Goal: Obtain resource: Download file/media

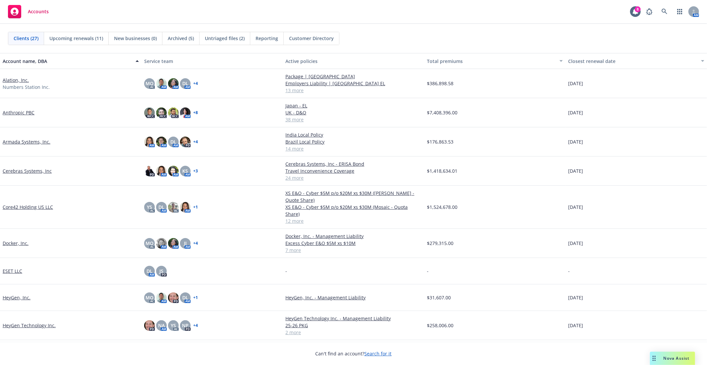
click at [8, 80] on link "Alation, Inc." at bounding box center [16, 80] width 26 height 7
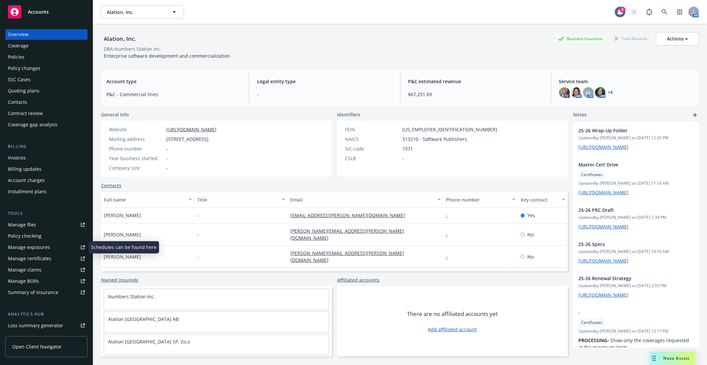
click at [48, 221] on link "Manage files" at bounding box center [46, 224] width 82 height 11
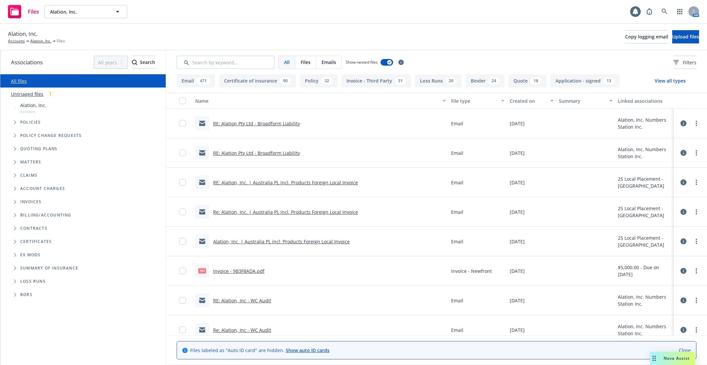
click at [14, 123] on icon "Tree Example" at bounding box center [15, 122] width 3 height 4
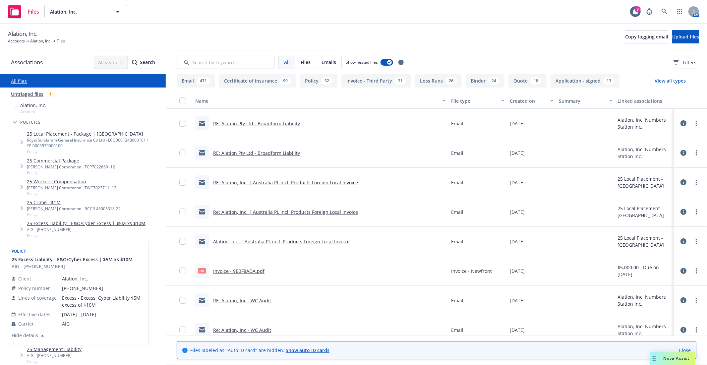
click at [58, 244] on div "Policy 25 Excess Liability - E&O/Cyber Excess | $5M xs $10M AIG - 01-368-15-46 …" at bounding box center [77, 293] width 142 height 104
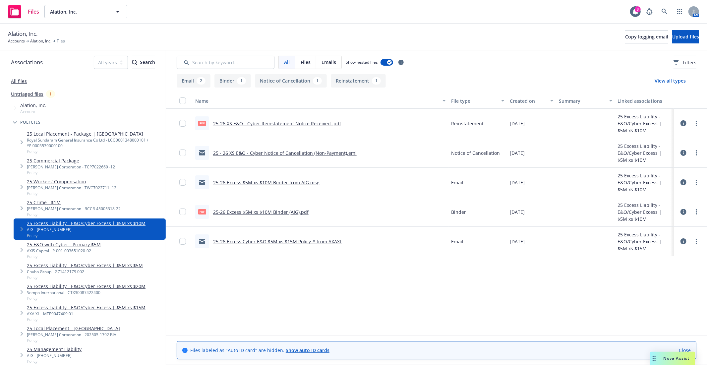
click at [157, 246] on div "25 E&O with Cyber - Primary $5M AXIS Capital - P-001-003651020-02 Policy" at bounding box center [90, 250] width 152 height 21
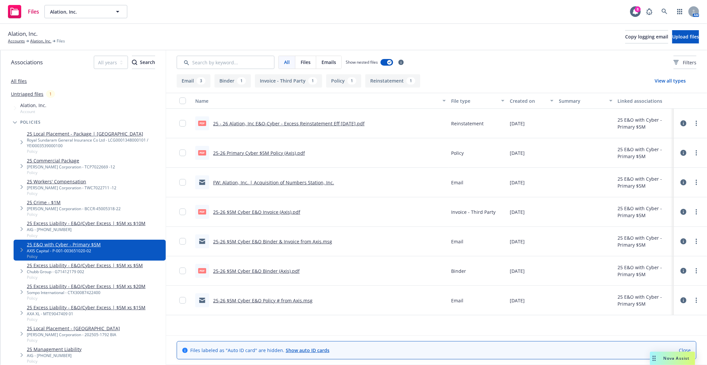
click at [276, 153] on link "25-26 Primary Cyber $5M Policy (Axis).pdf" at bounding box center [259, 153] width 92 height 6
